Goal: Entertainment & Leisure: Browse casually

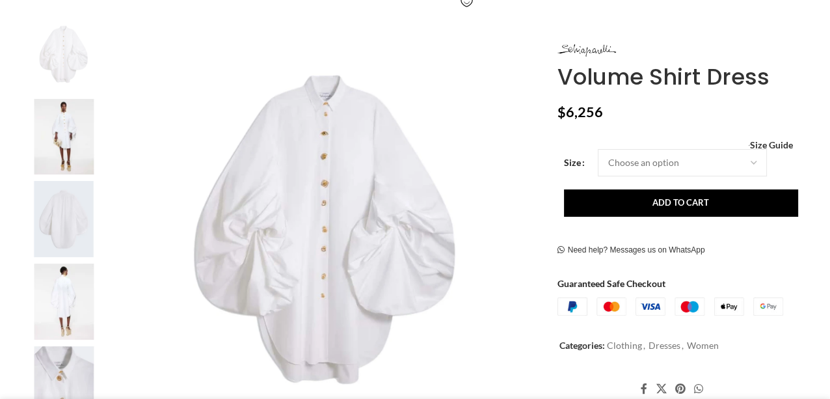
scroll to position [260, 0]
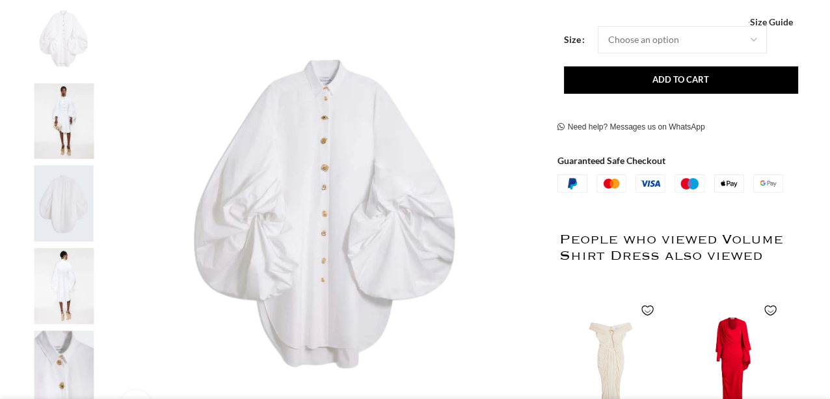
click at [323, 213] on img at bounding box center [325, 216] width 431 height 431
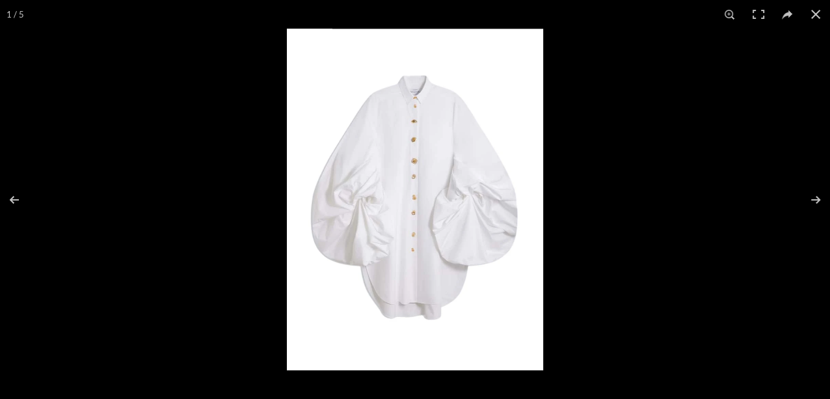
click at [412, 210] on img at bounding box center [415, 199] width 256 height 341
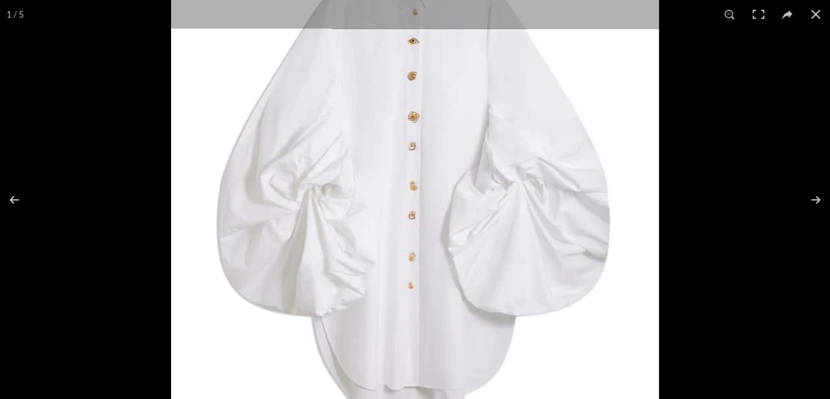
scroll to position [0, 137]
click at [816, 205] on button at bounding box center [807, 199] width 46 height 65
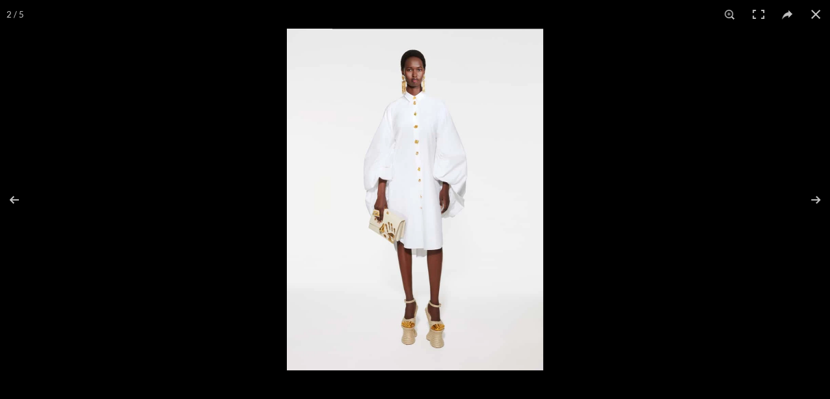
click at [419, 187] on img at bounding box center [415, 199] width 256 height 341
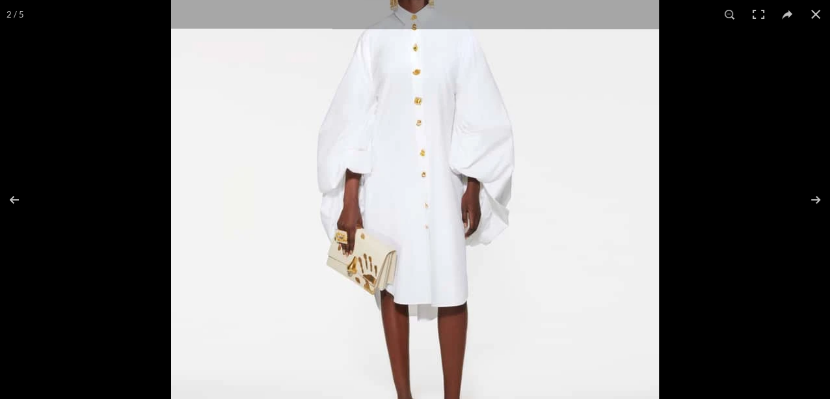
scroll to position [0, 273]
click at [813, 198] on button at bounding box center [807, 199] width 46 height 65
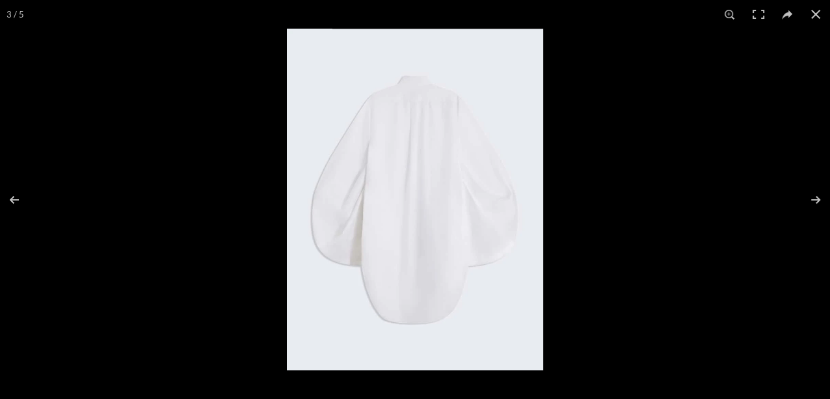
click at [410, 225] on img at bounding box center [415, 199] width 256 height 341
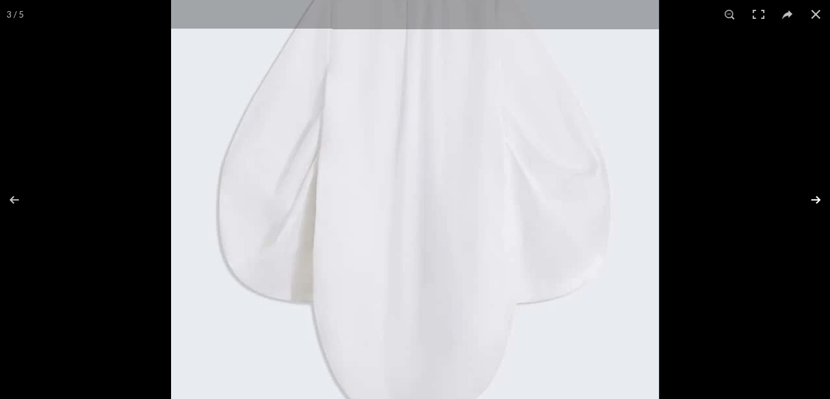
click at [817, 200] on button at bounding box center [807, 199] width 46 height 65
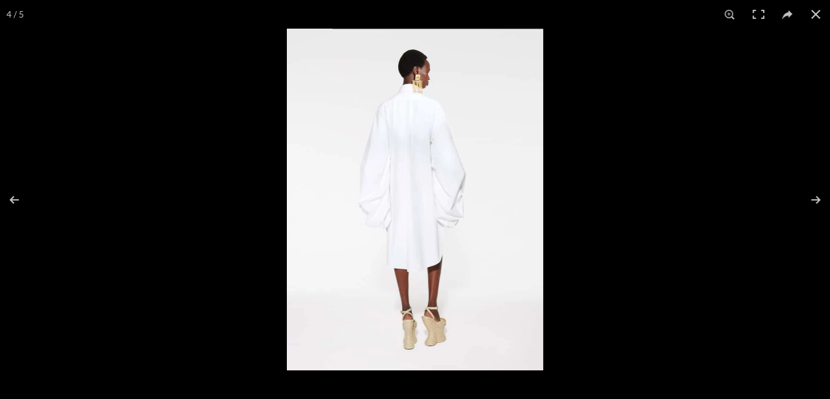
click at [462, 199] on img at bounding box center [415, 199] width 256 height 341
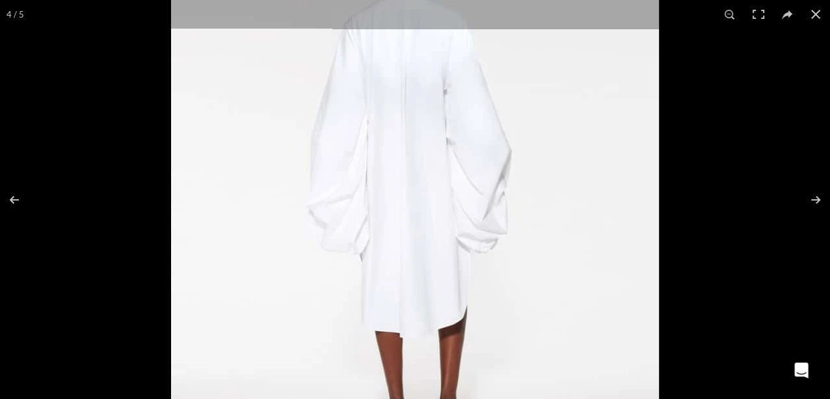
scroll to position [0, 410]
click at [811, 198] on button at bounding box center [807, 199] width 46 height 65
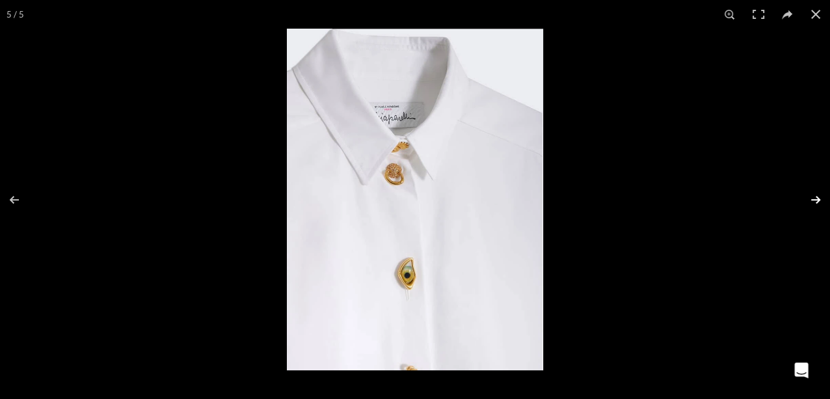
click at [810, 198] on button at bounding box center [807, 199] width 46 height 65
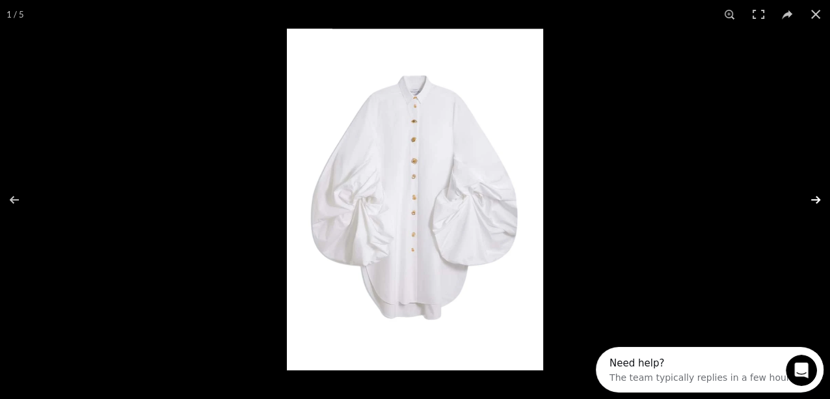
scroll to position [0, 0]
click at [477, 201] on img at bounding box center [415, 199] width 256 height 341
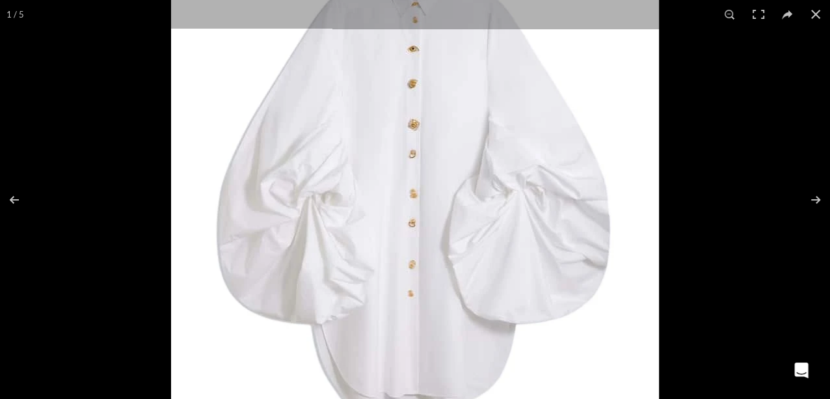
scroll to position [0, 547]
